Goal: Obtain resource: Obtain resource

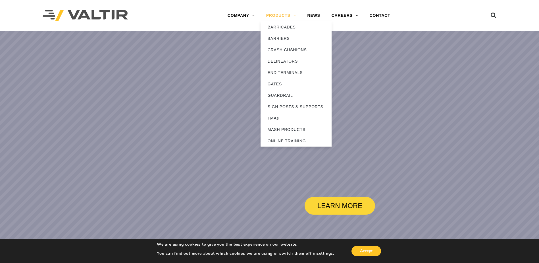
click at [267, 16] on link "PRODUCTS" at bounding box center [281, 15] width 41 height 11
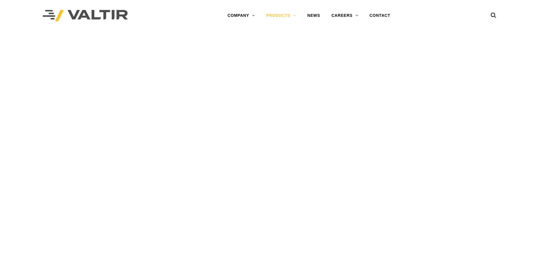
click at [267, 16] on link "PRODUCTS" at bounding box center [281, 15] width 41 height 11
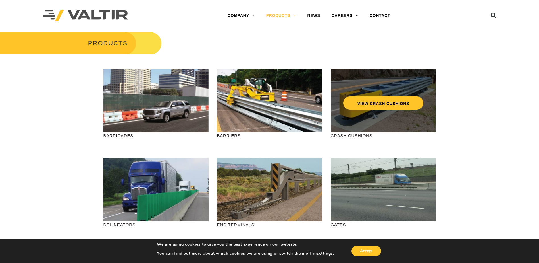
click at [360, 124] on div "VIEW CRASH CUSHIONS" at bounding box center [383, 100] width 105 height 63
click at [367, 103] on link "VIEW CRASH CUSHIONS" at bounding box center [383, 102] width 80 height 13
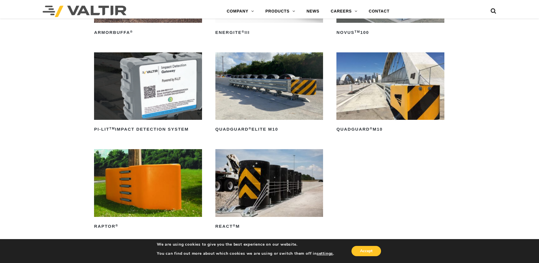
scroll to position [142, 0]
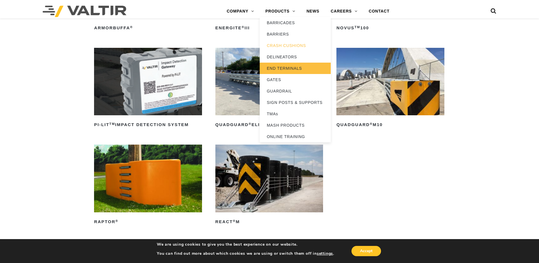
click at [286, 68] on link "END TERMINALS" at bounding box center [295, 68] width 71 height 11
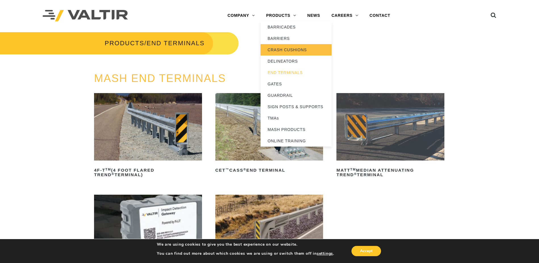
click at [289, 52] on link "CRASH CUSHIONS" at bounding box center [296, 49] width 71 height 11
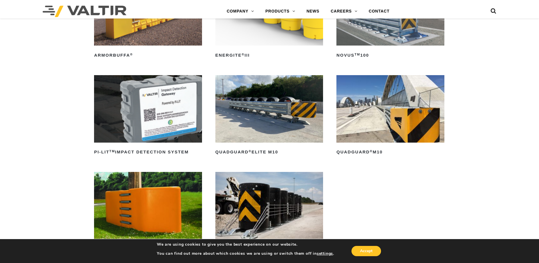
scroll to position [170, 0]
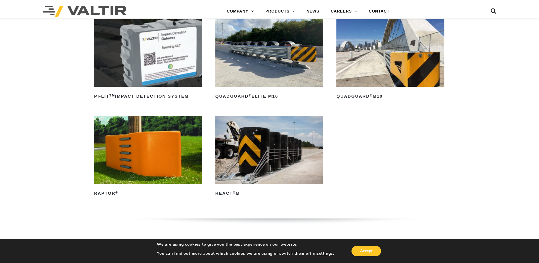
click at [383, 63] on img at bounding box center [390, 52] width 108 height 67
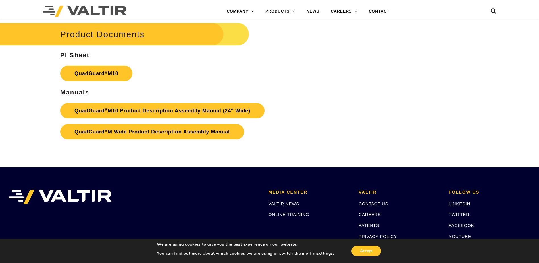
scroll to position [2074, 0]
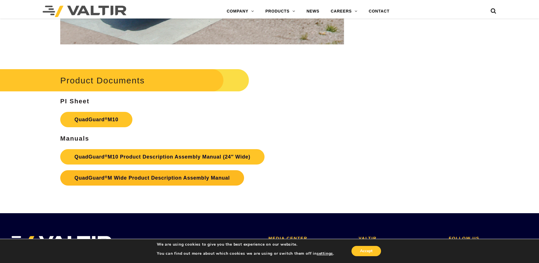
click at [203, 173] on link "QuadGuard ® M Wide Product Description Assembly Manual" at bounding box center [152, 177] width 184 height 15
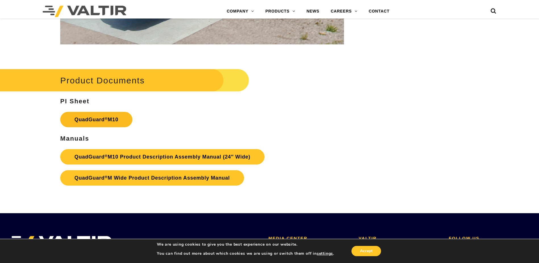
click at [104, 121] on link "QuadGuard ® M10" at bounding box center [96, 119] width 72 height 15
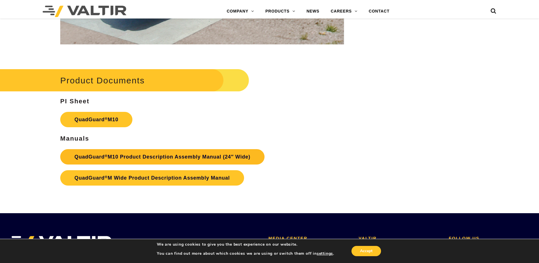
click at [212, 158] on link "QuadGuard ® M10 Product Description Assembly Manual (24″ Wide)" at bounding box center [162, 156] width 204 height 15
